Goal: Book appointment/travel/reservation

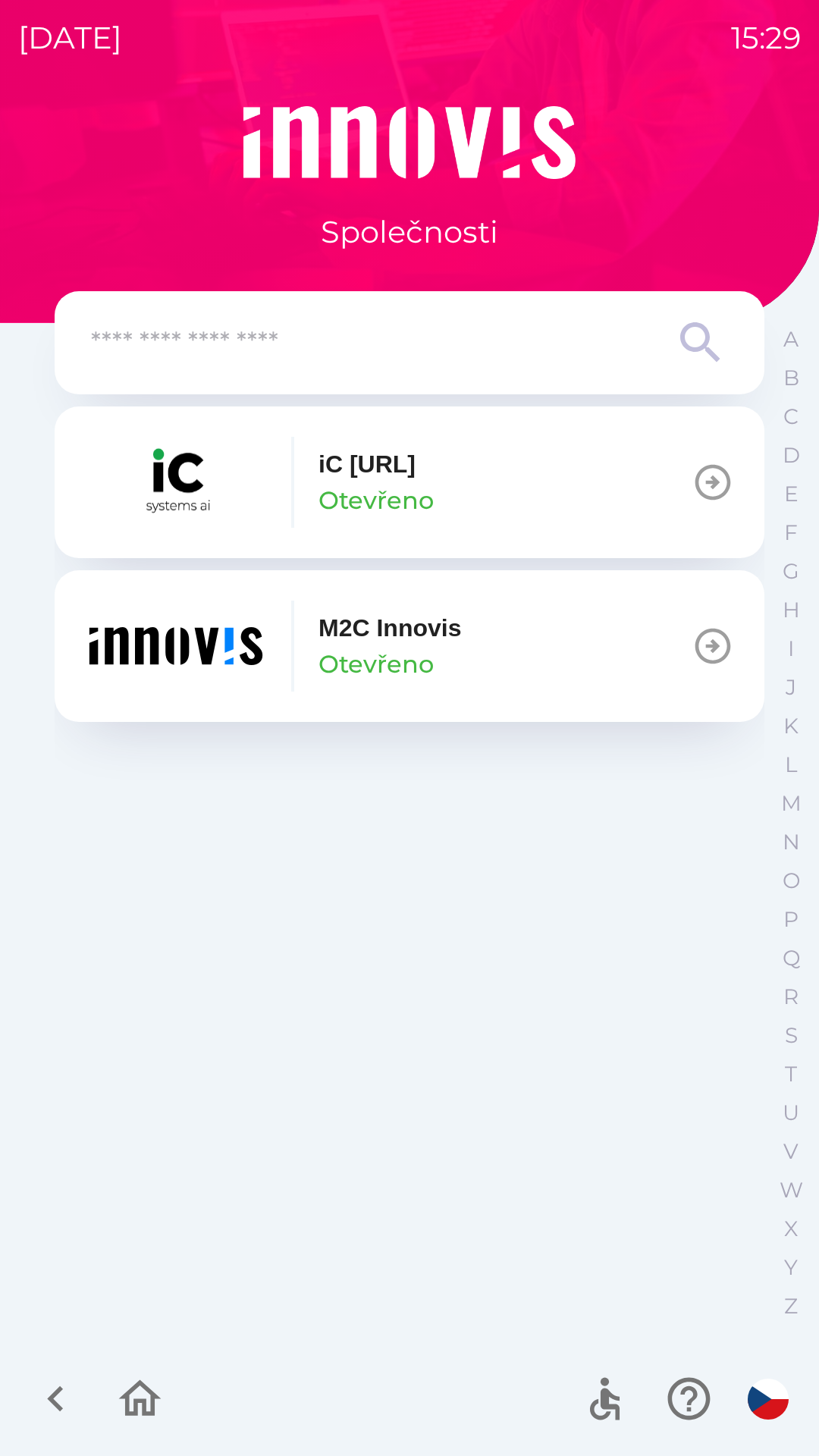
click at [535, 644] on button "M2C Innovis Otevřeno" at bounding box center [410, 646] width 710 height 151
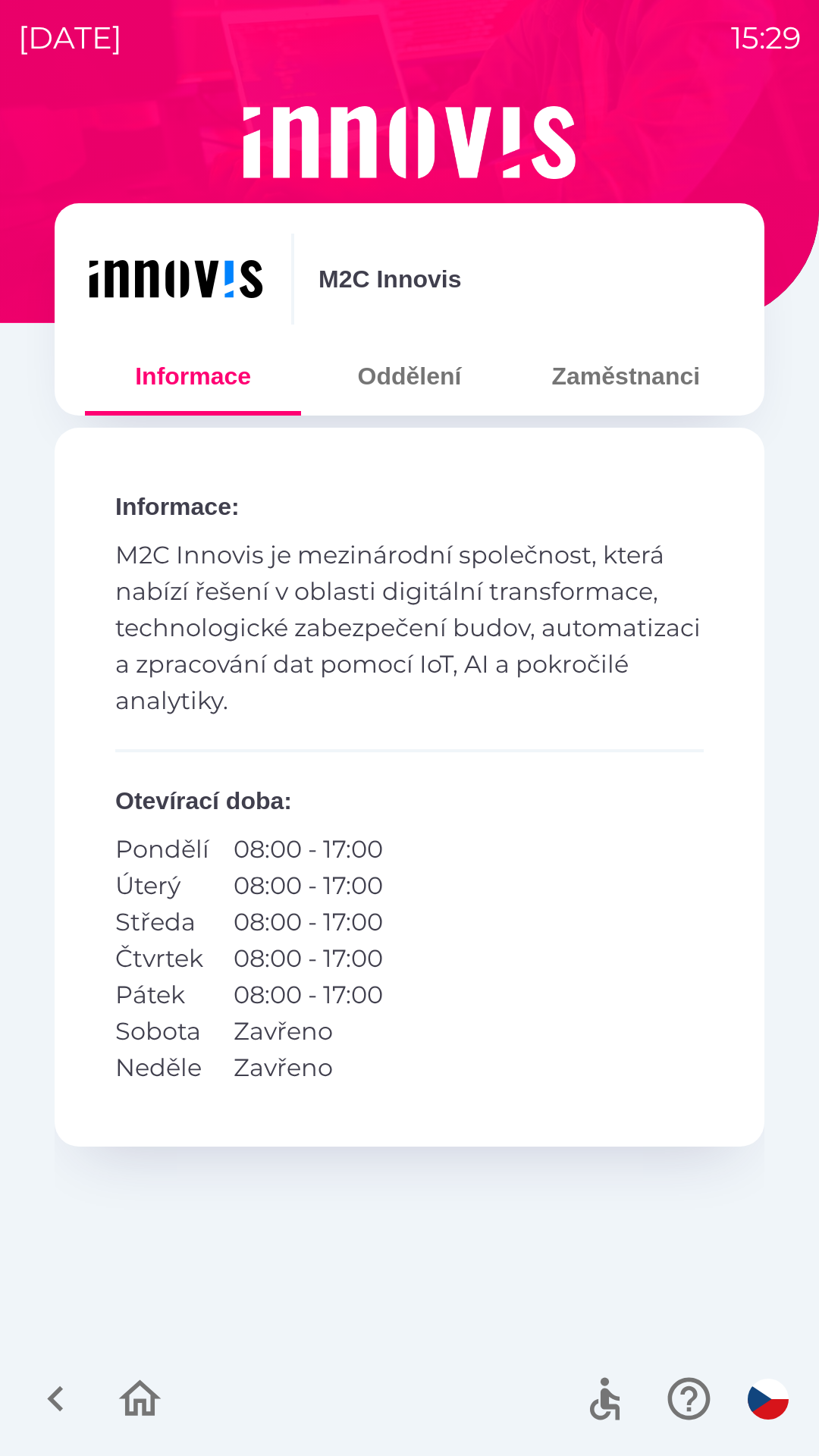
click at [402, 386] on button "Oddělení" at bounding box center [409, 376] width 216 height 55
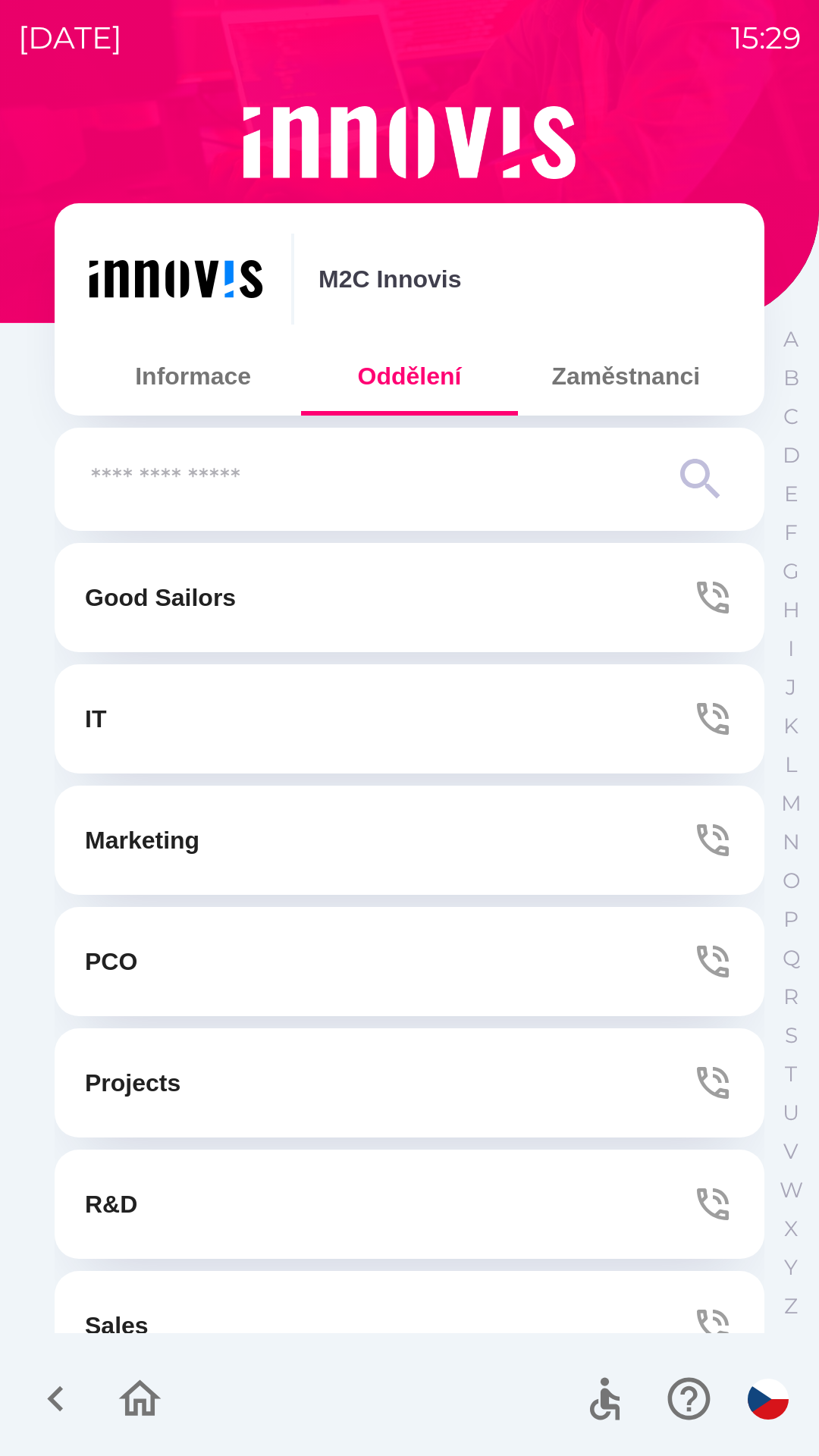
click at [596, 386] on button "Zaměstnanci" at bounding box center [625, 376] width 216 height 55
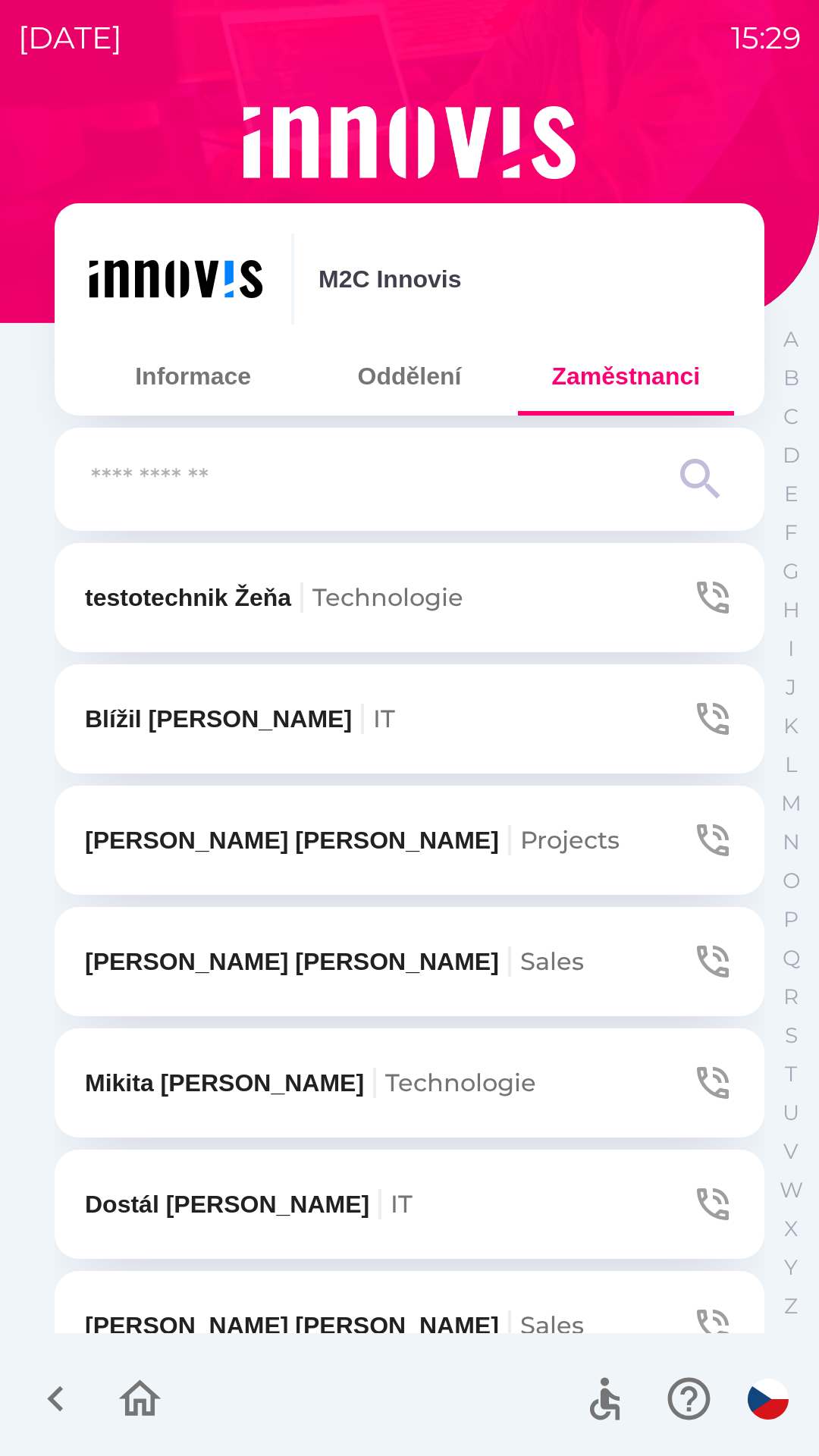
click at [138, 481] on input "text" at bounding box center [379, 479] width 577 height 41
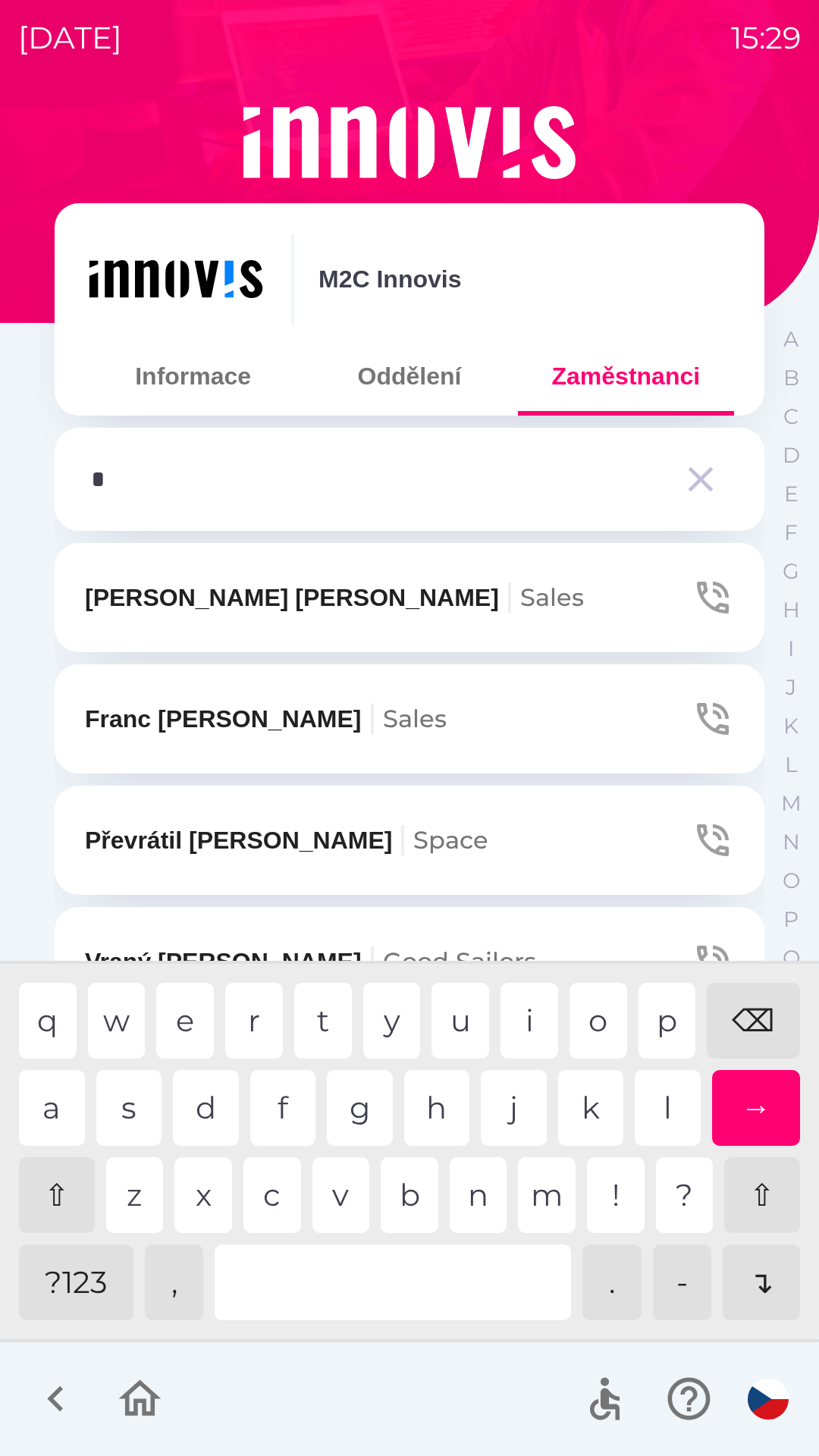
click at [676, 1030] on div "p" at bounding box center [667, 1020] width 57 height 76
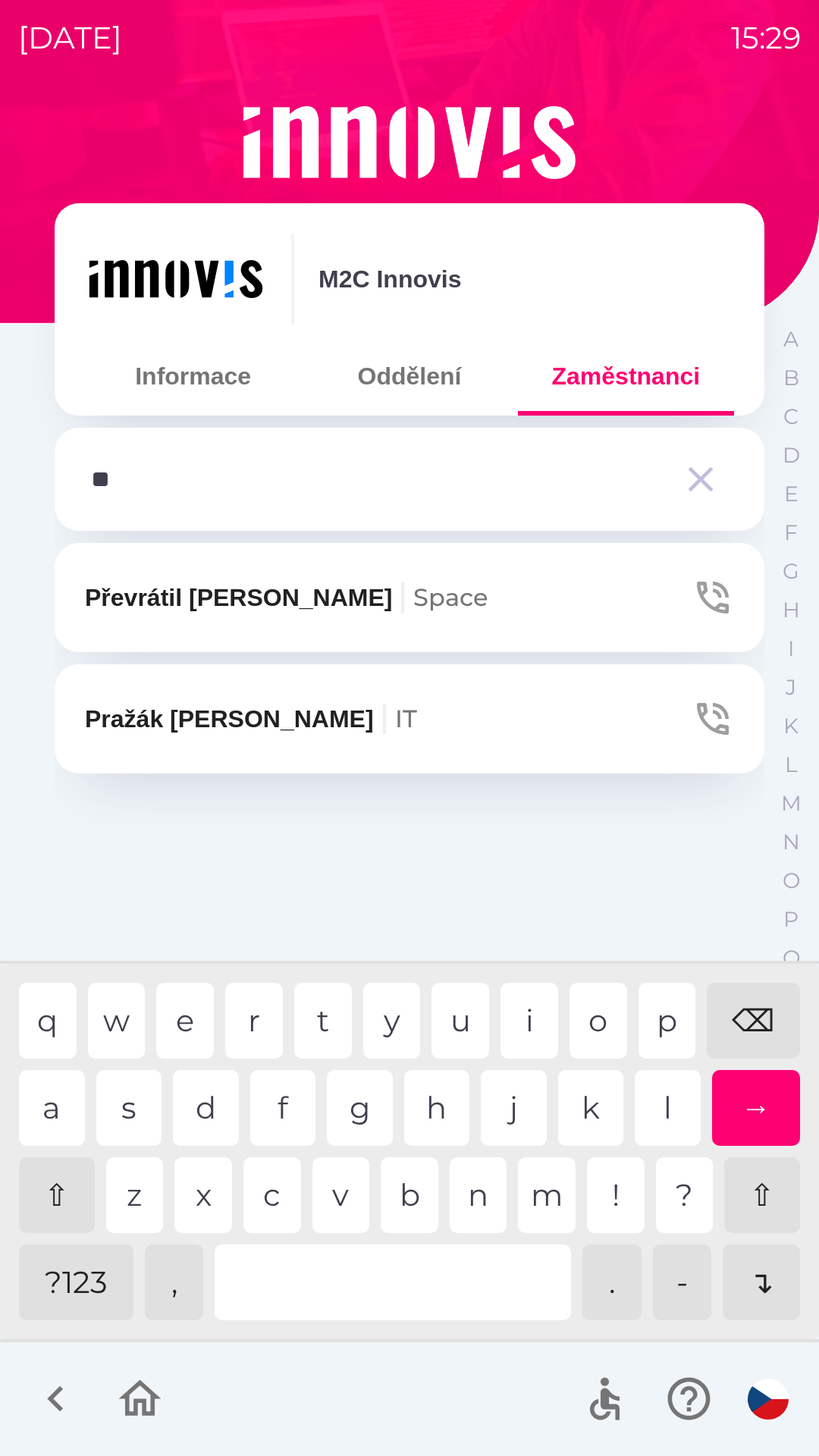
click at [255, 1020] on div "r" at bounding box center [254, 1020] width 57 height 76
type input "***"
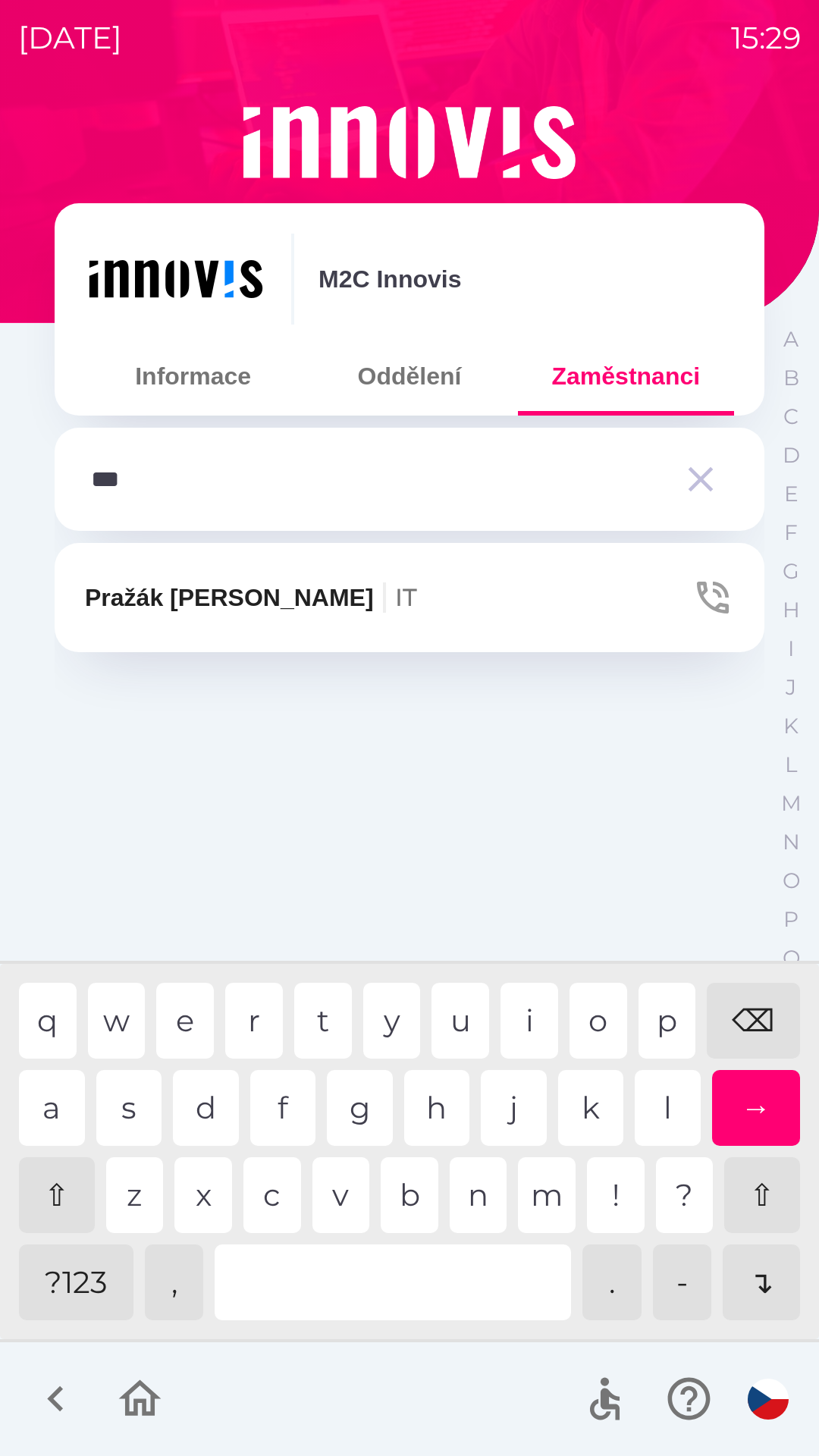
click at [141, 614] on p "[PERSON_NAME] IT" at bounding box center [250, 597] width 332 height 36
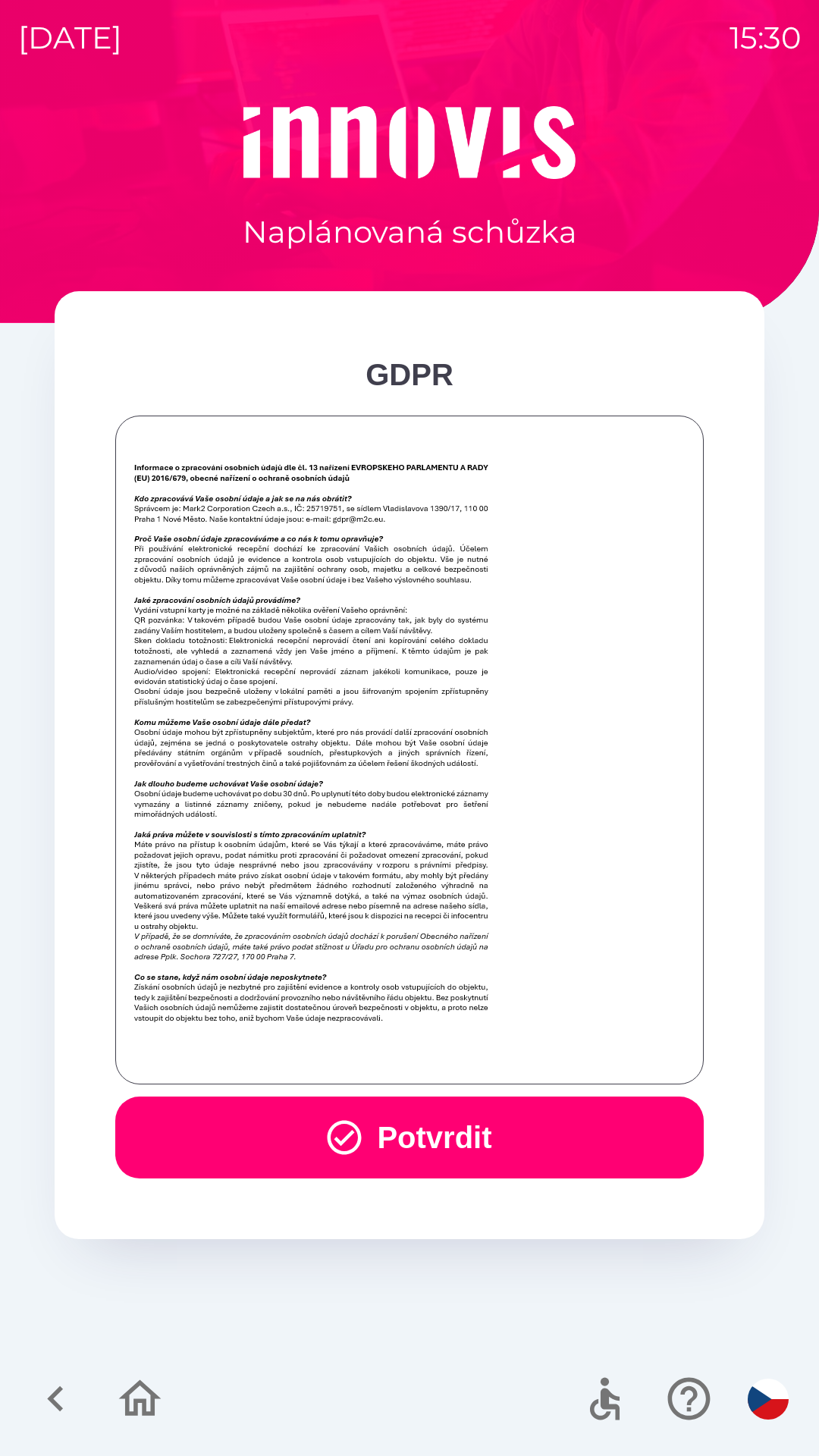
click at [264, 1129] on button "Potvrdit" at bounding box center [410, 1136] width 588 height 82
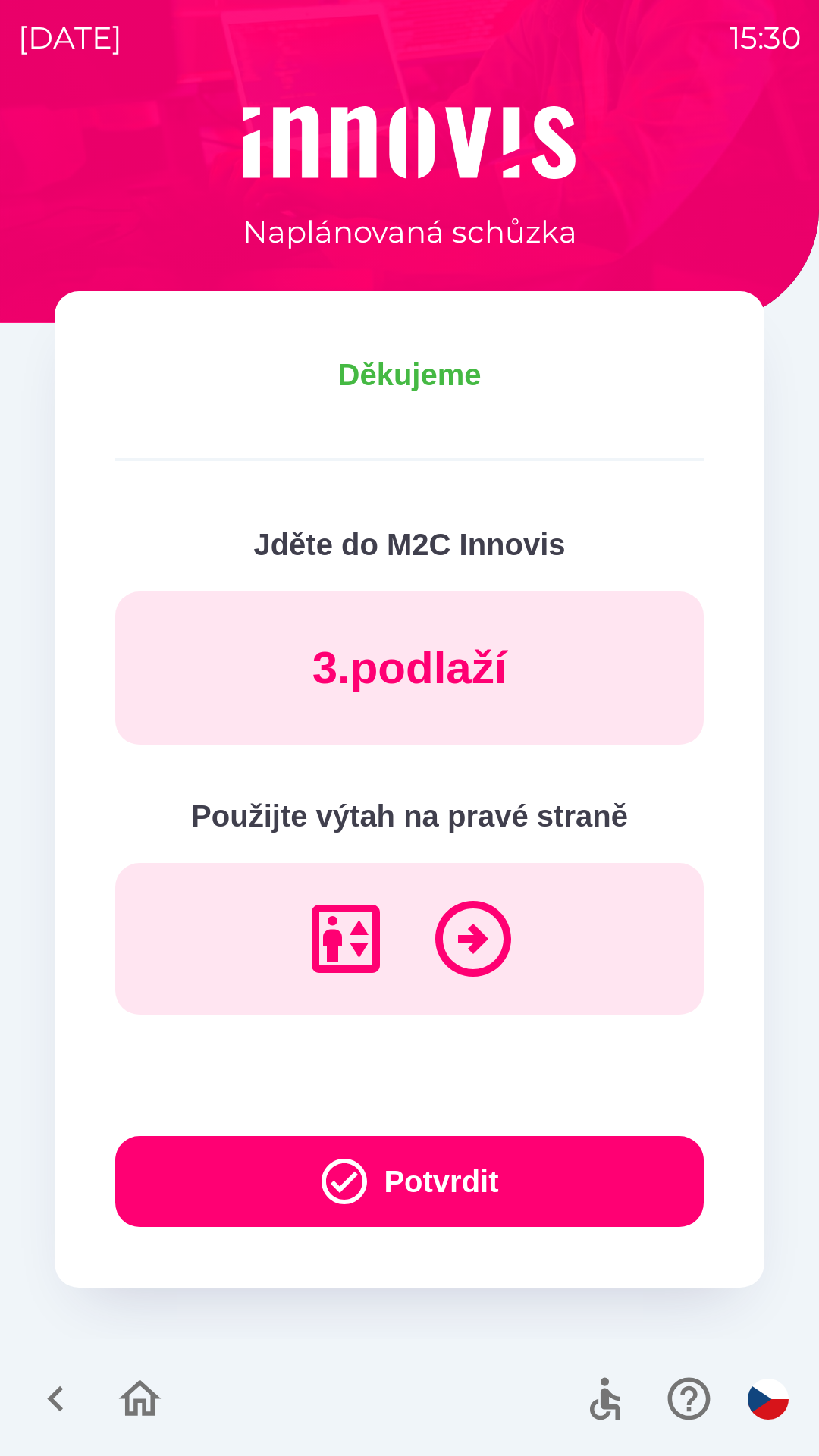
click at [459, 1187] on button "Potvrdit" at bounding box center [410, 1180] width 588 height 91
